Goal: Information Seeking & Learning: Learn about a topic

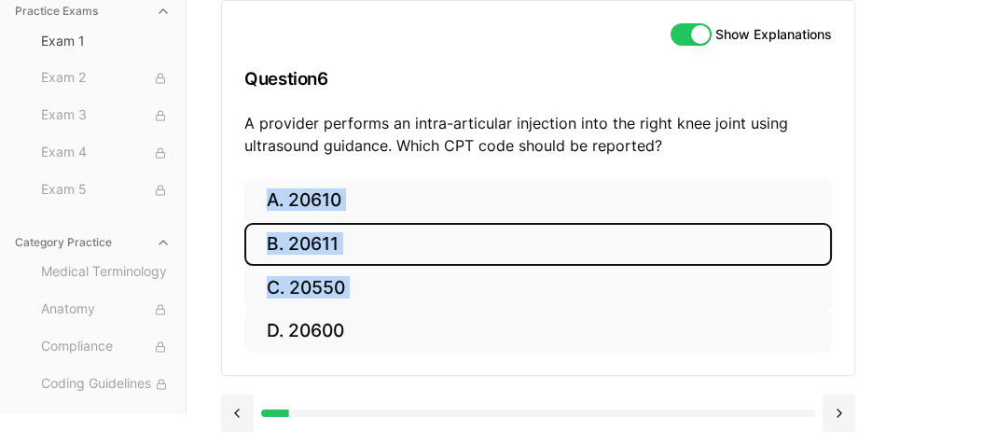
click at [328, 235] on button "B. 20611" at bounding box center [537, 245] width 587 height 44
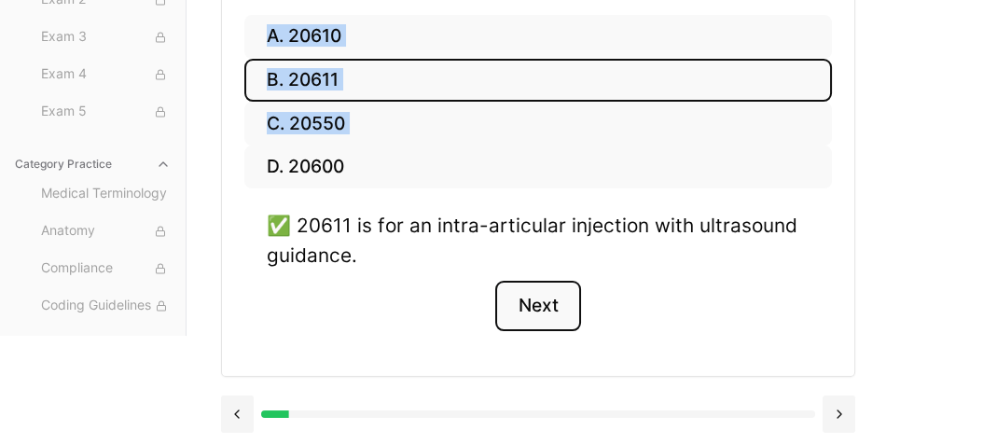
click at [535, 298] on button "Next" at bounding box center [537, 306] width 85 height 50
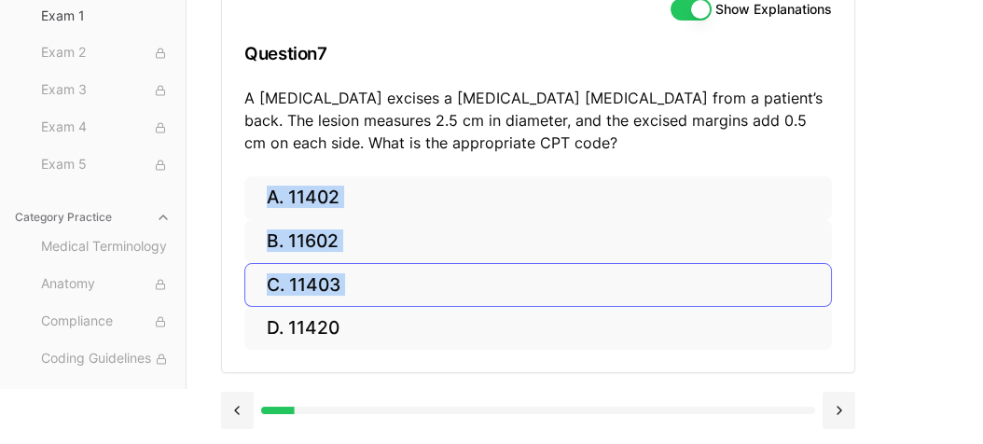
scroll to position [224, 0]
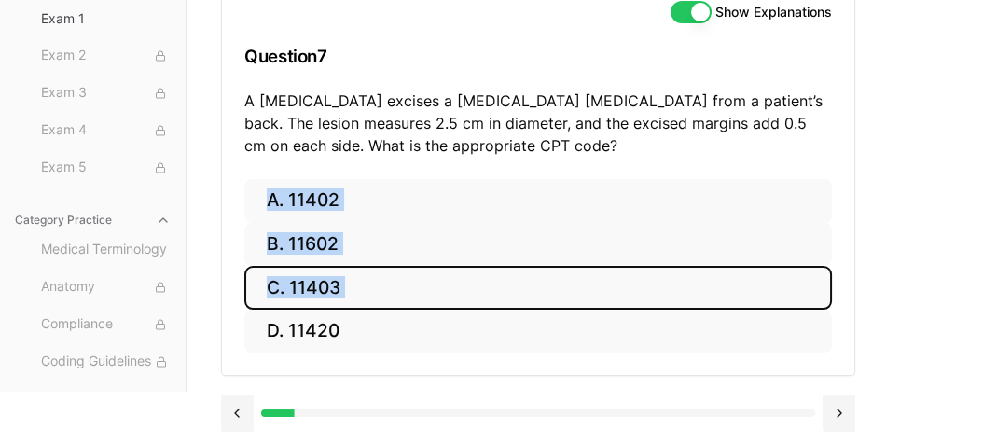
click at [320, 286] on button "C. 11403" at bounding box center [537, 288] width 587 height 44
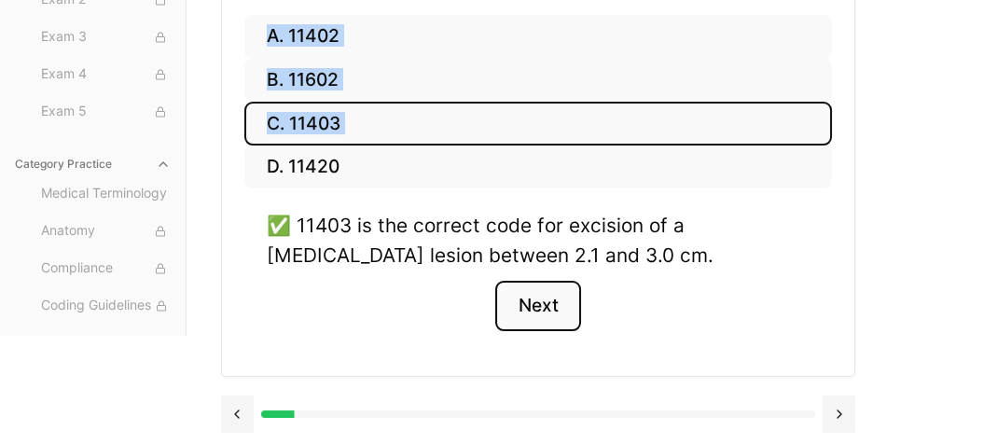
click at [555, 301] on button "Next" at bounding box center [537, 306] width 85 height 50
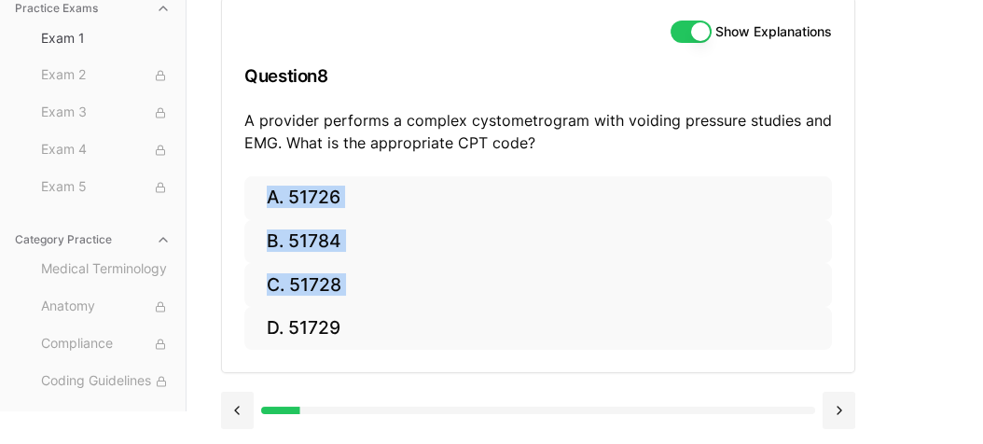
scroll to position [201, 0]
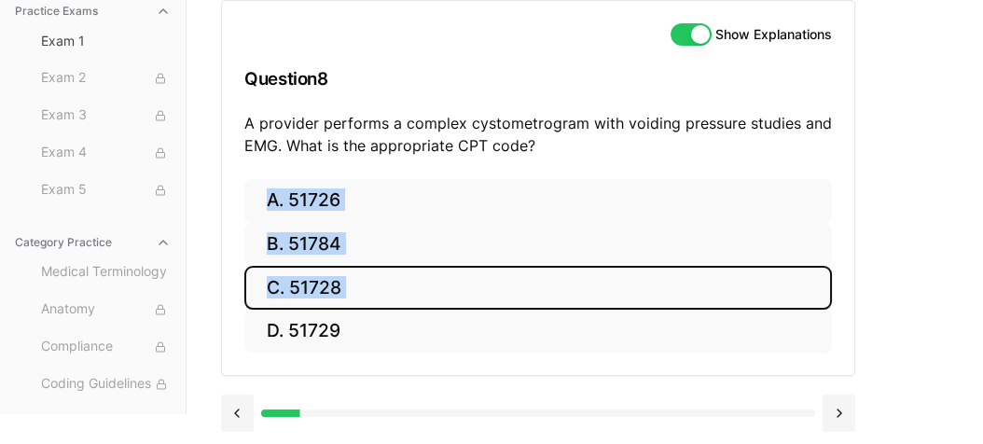
click at [326, 276] on button "C. 51728" at bounding box center [537, 288] width 587 height 44
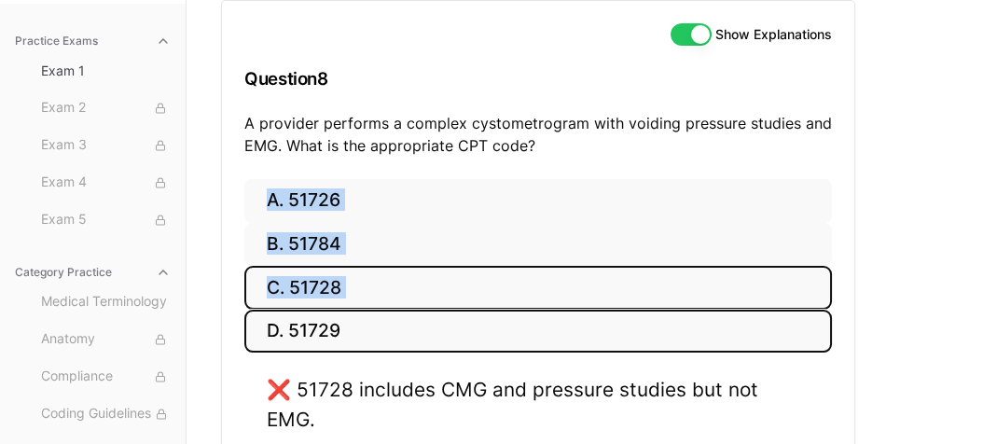
click at [334, 322] on button "D. 51729" at bounding box center [537, 332] width 587 height 44
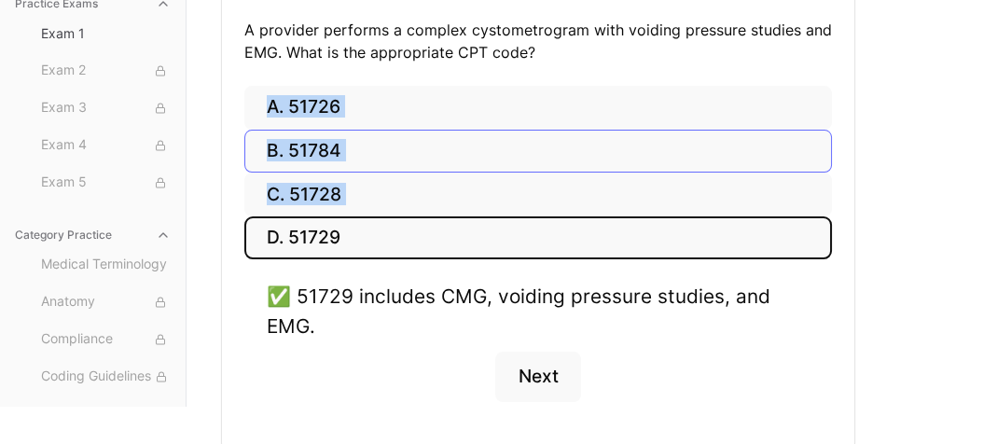
scroll to position [366, 0]
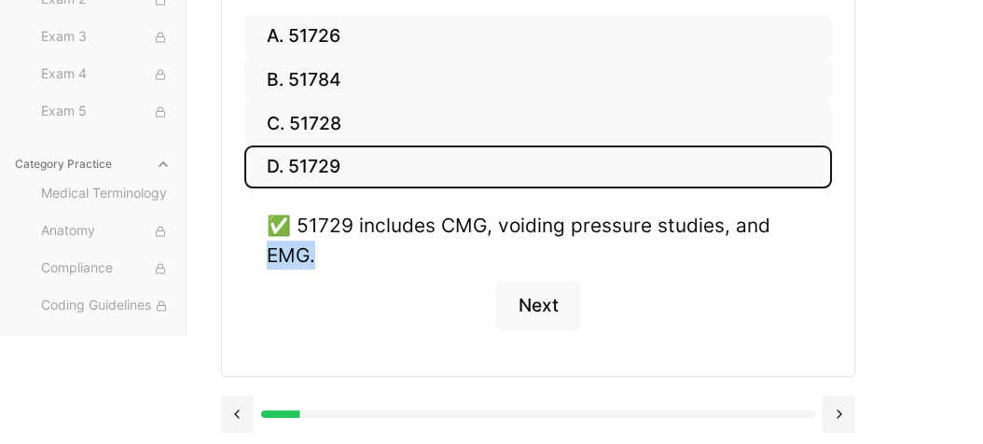
drag, startPoint x: 266, startPoint y: 252, endPoint x: 320, endPoint y: 256, distance: 54.2
click at [320, 256] on div "✅ 51729 includes CMG, voiding pressure studies, and EMG." at bounding box center [538, 240] width 543 height 58
copy div "EMG."
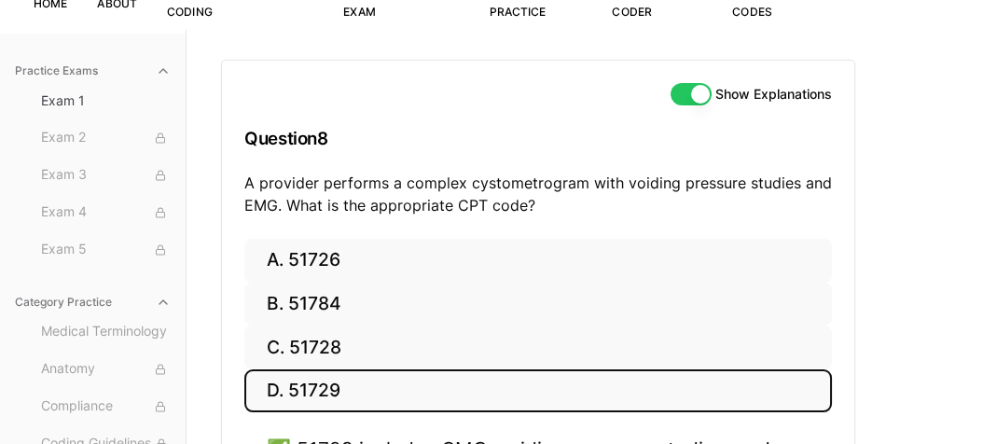
scroll to position [187, 0]
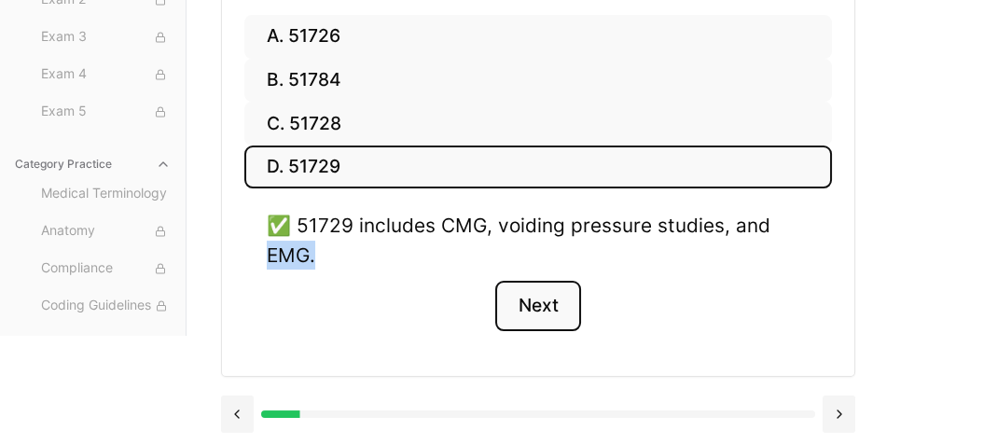
click at [556, 293] on button "Next" at bounding box center [537, 306] width 85 height 50
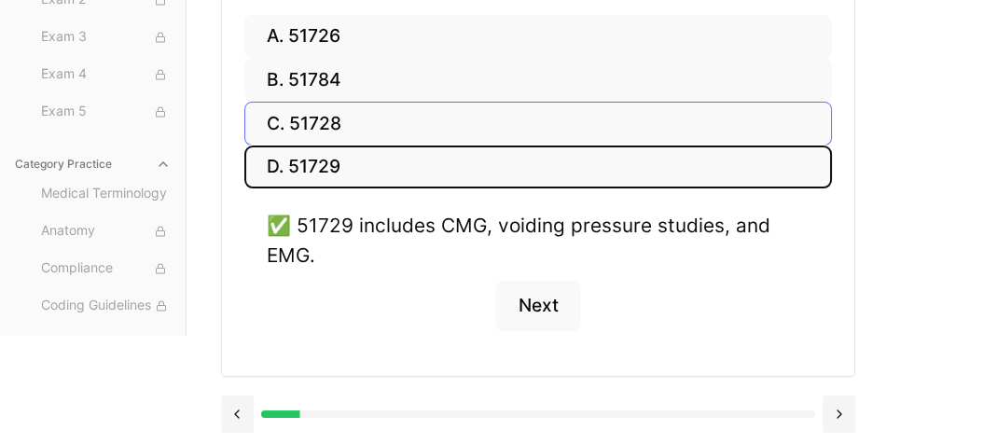
scroll to position [224, 0]
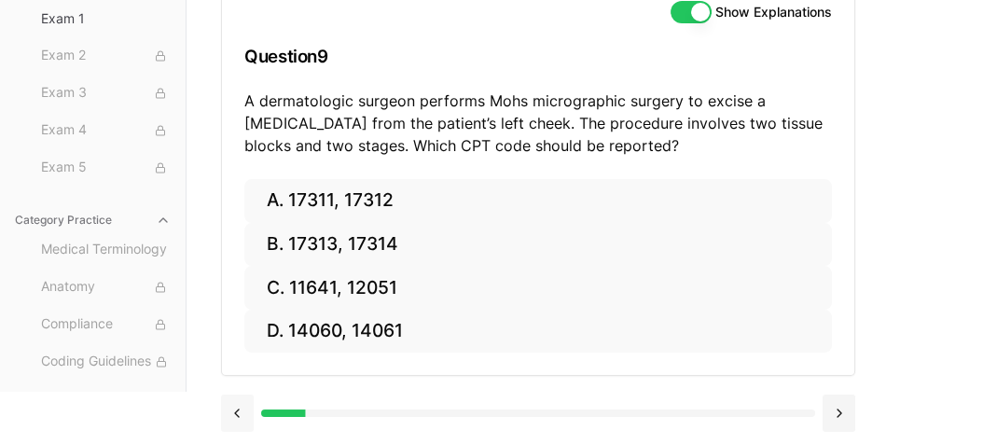
click at [240, 409] on button at bounding box center [237, 412] width 33 height 37
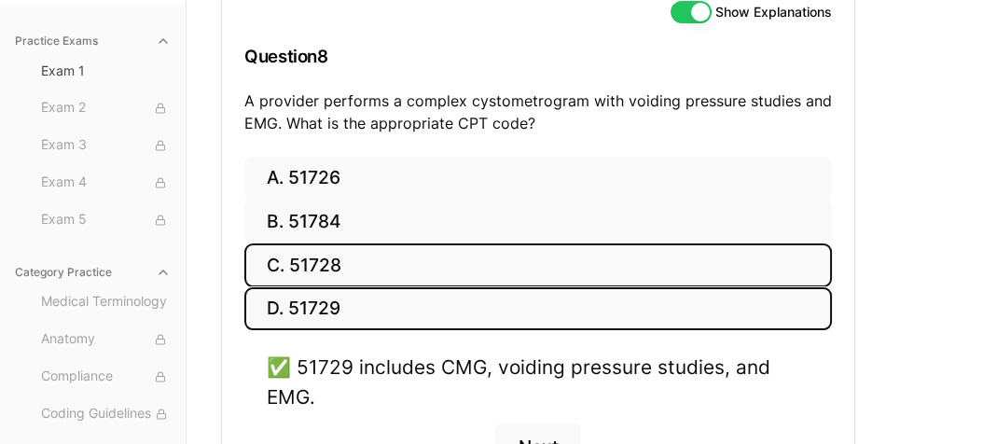
click at [368, 269] on button "C. 51728" at bounding box center [537, 265] width 587 height 44
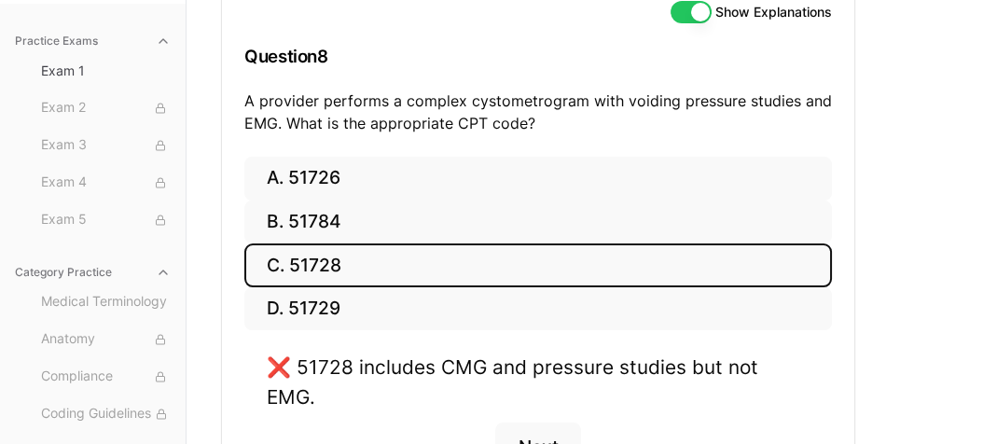
scroll to position [317, 0]
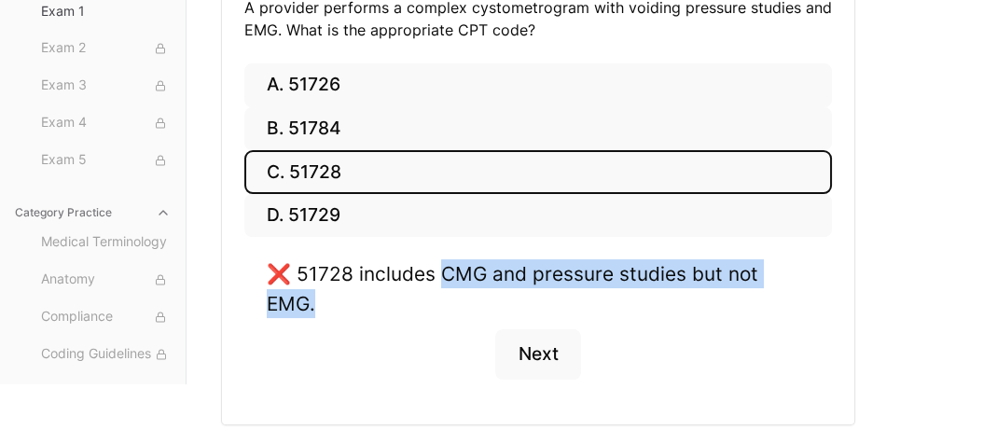
drag, startPoint x: 444, startPoint y: 269, endPoint x: 808, endPoint y: 279, distance: 363.8
click at [808, 279] on div "❌ 51728 includes CMG and pressure studies but not EMG." at bounding box center [538, 288] width 543 height 58
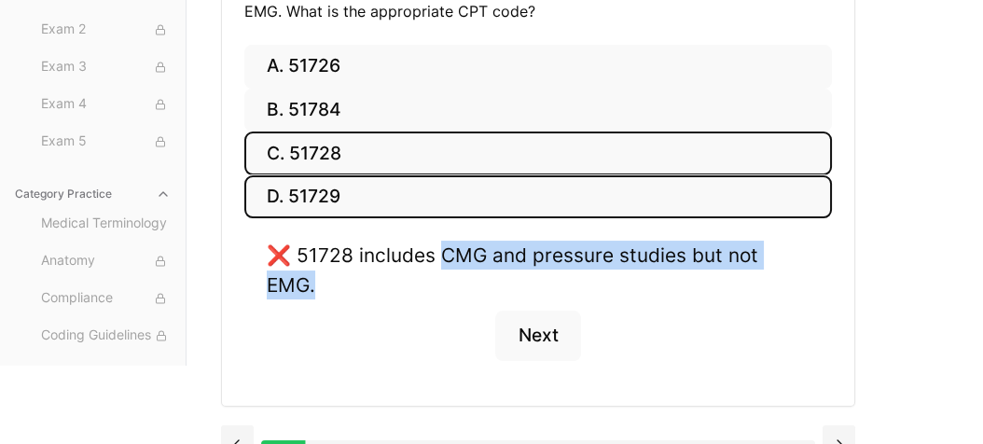
click at [640, 198] on button "D. 51729" at bounding box center [537, 197] width 587 height 44
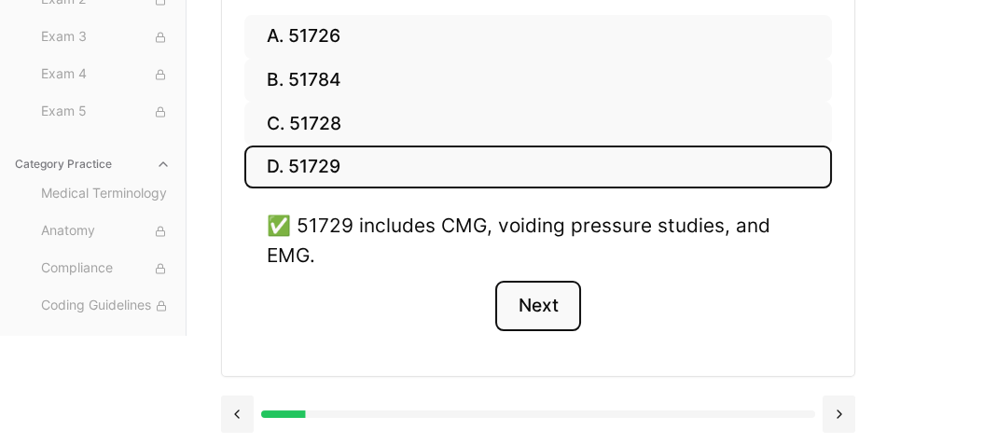
click at [538, 314] on button "Next" at bounding box center [537, 306] width 85 height 50
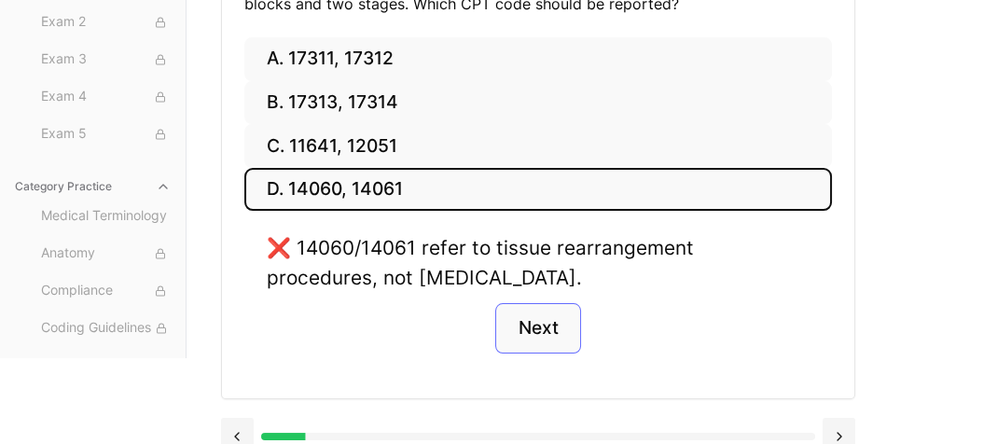
scroll to position [224, 0]
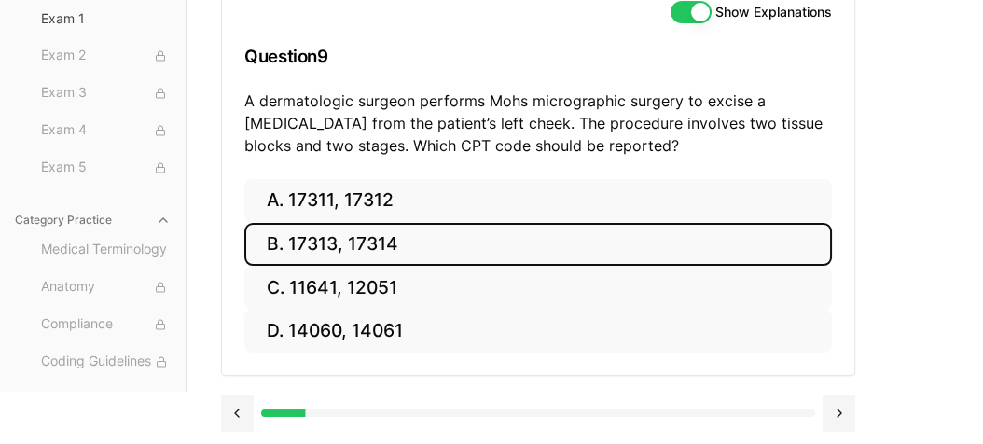
click at [283, 237] on button "B. 17313, 17314" at bounding box center [537, 245] width 587 height 44
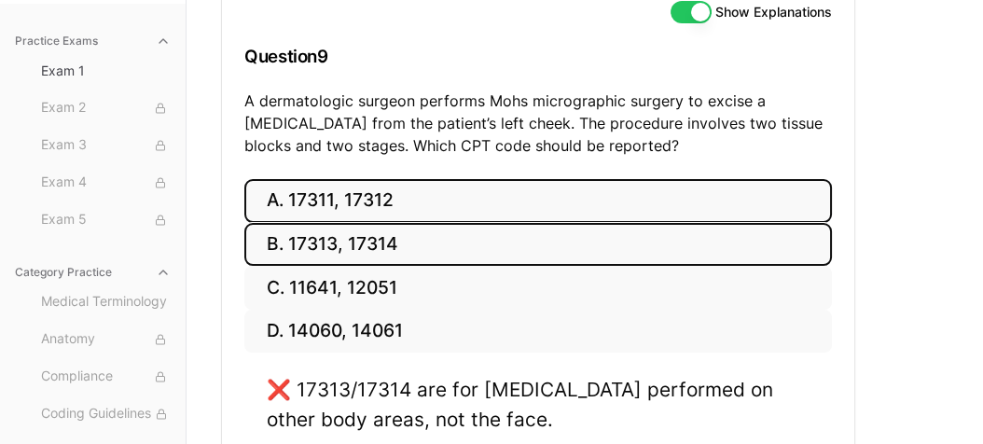
click at [586, 209] on button "A. 17311, 17312" at bounding box center [537, 201] width 587 height 44
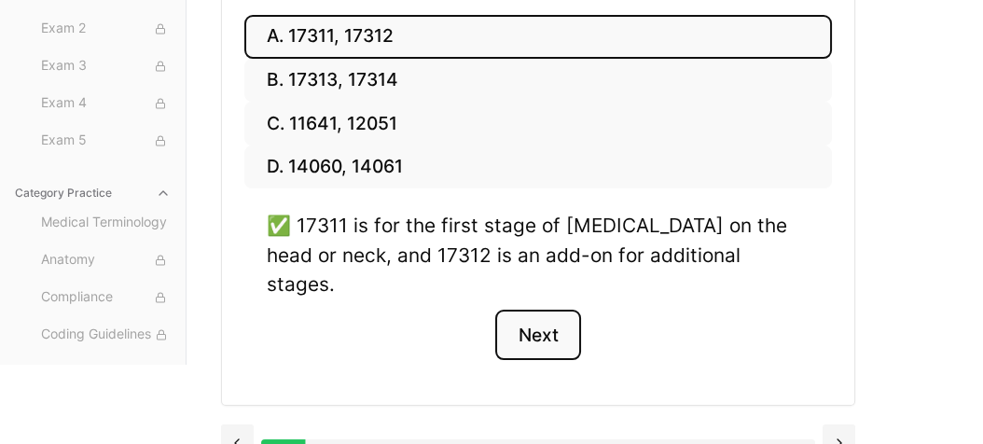
click at [524, 310] on button "Next" at bounding box center [537, 335] width 85 height 50
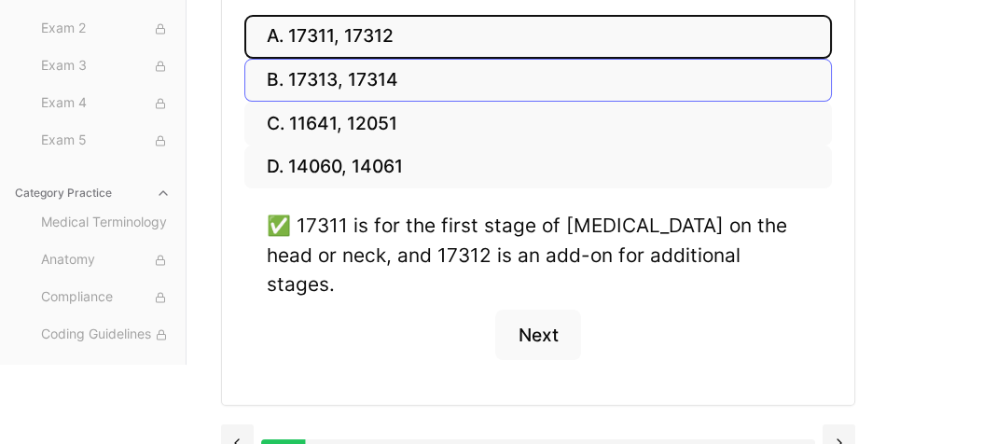
scroll to position [201, 0]
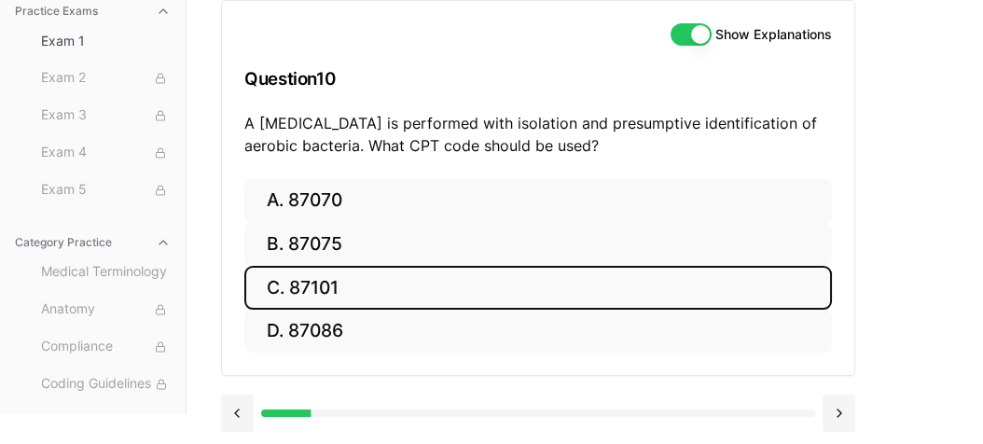
click at [370, 287] on button "C. 87101" at bounding box center [537, 288] width 587 height 44
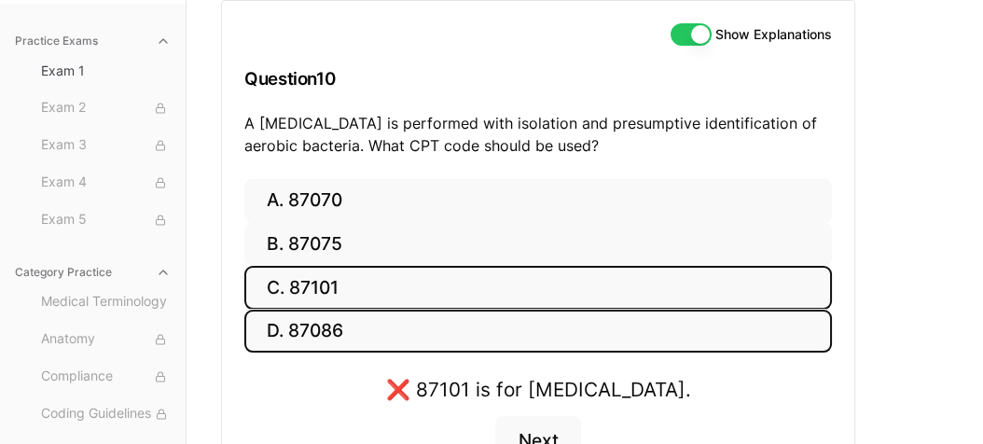
click at [365, 324] on button "D. 87086" at bounding box center [537, 332] width 587 height 44
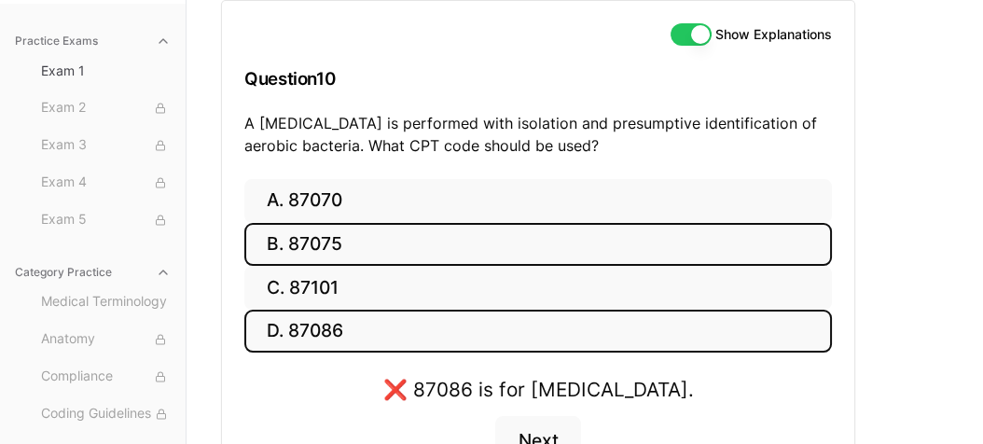
click at [388, 233] on button "B. 87075" at bounding box center [537, 245] width 587 height 44
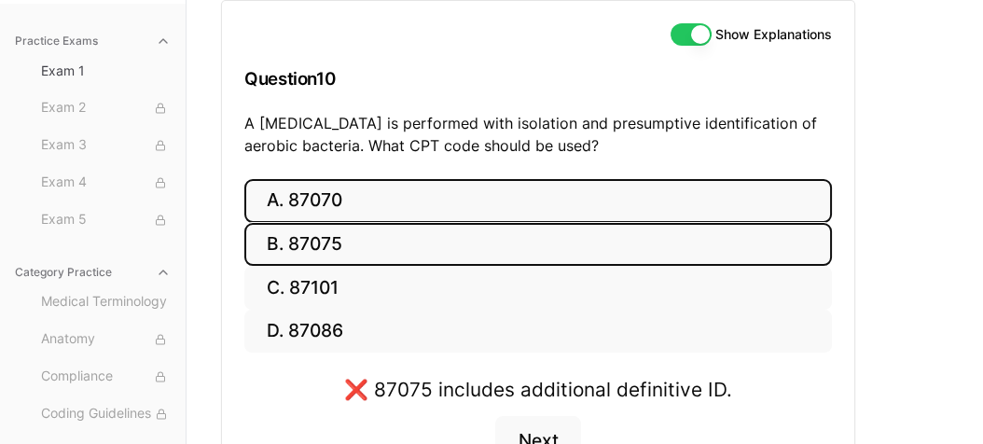
click at [404, 195] on button "A. 87070" at bounding box center [537, 201] width 587 height 44
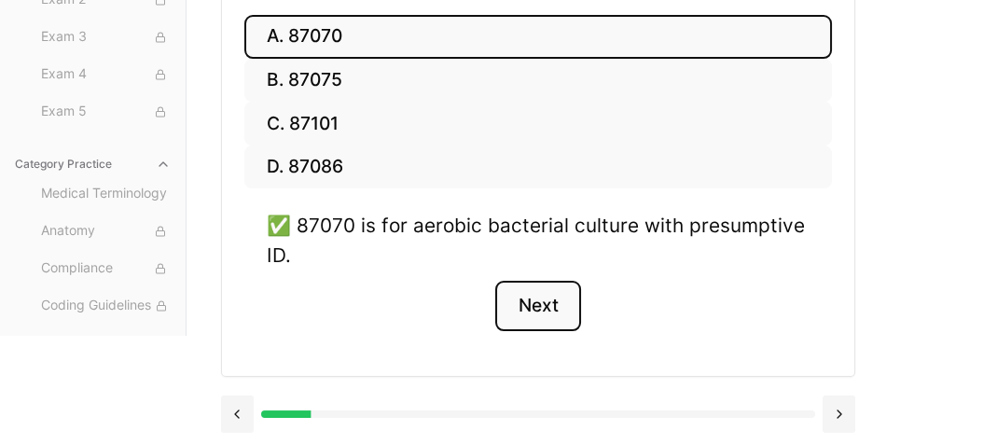
click at [525, 301] on button "Next" at bounding box center [537, 306] width 85 height 50
